Goal: Navigation & Orientation: Find specific page/section

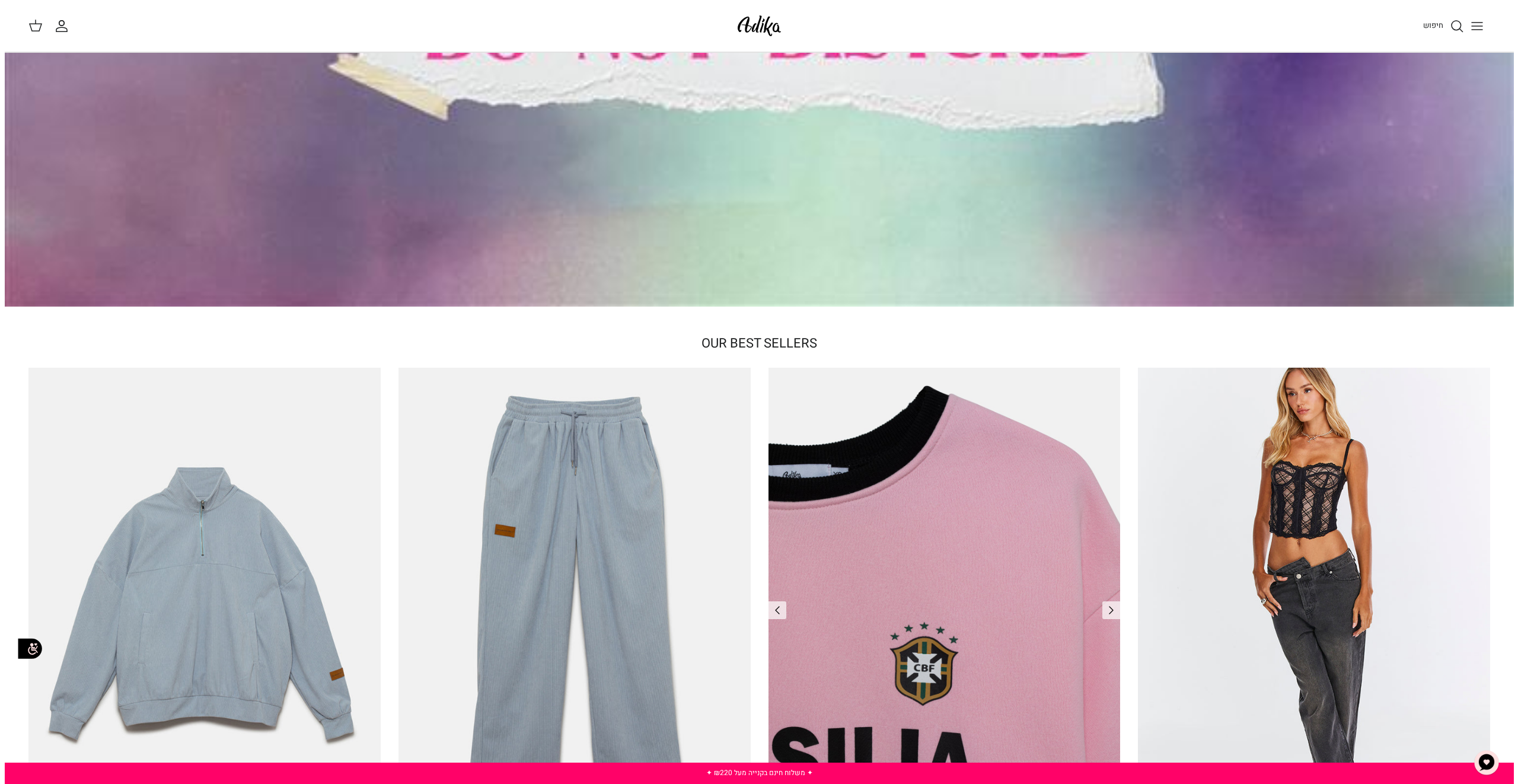
scroll to position [548, 0]
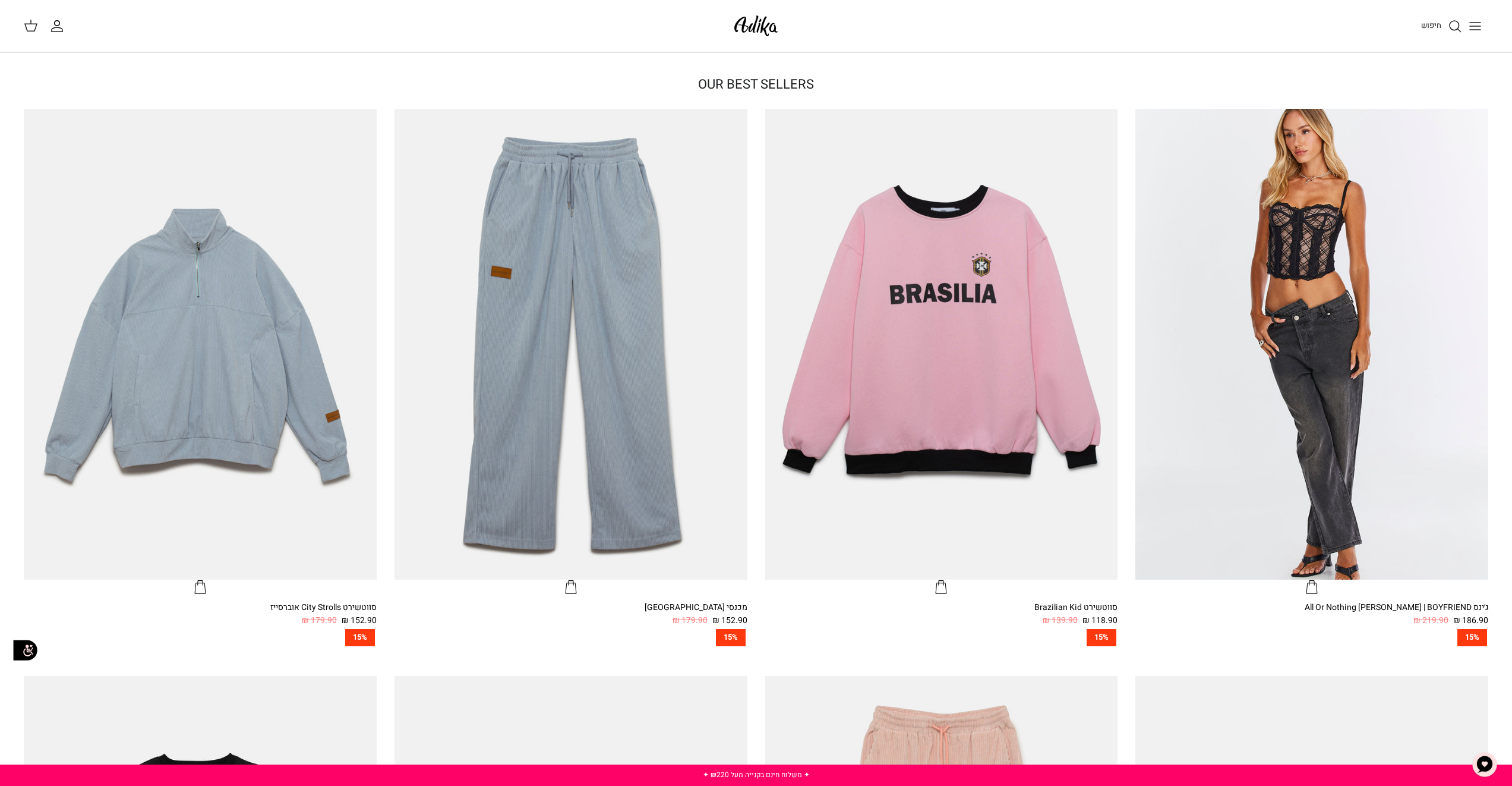
click at [944, 21] on icon "Toggle menu" at bounding box center [1476, 27] width 15 height 15
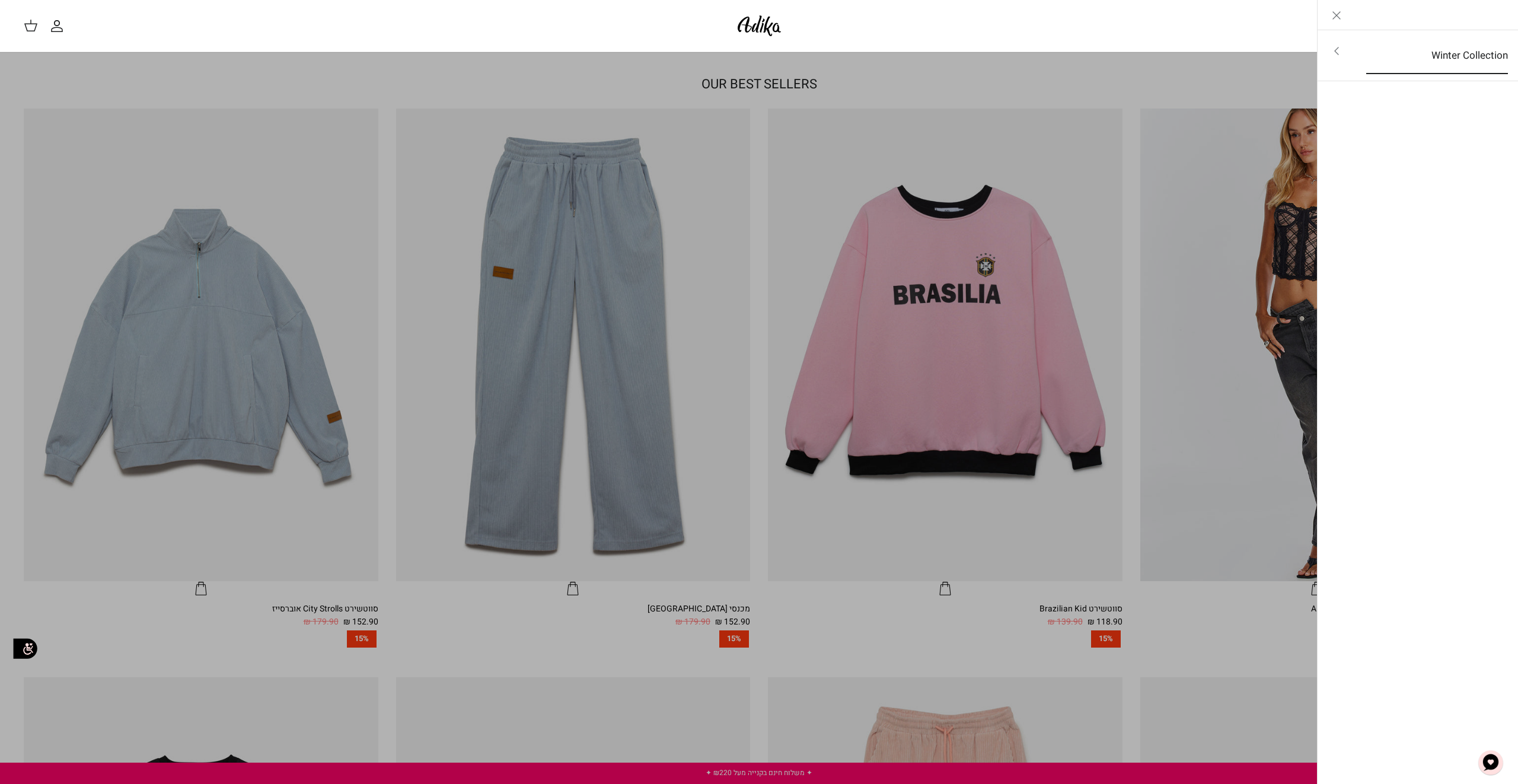
click at [942, 57] on link "Winter Collection" at bounding box center [1437, 56] width 163 height 37
click at [942, 57] on link "לכל הפריטים" at bounding box center [1418, 52] width 189 height 30
